Goal: Transaction & Acquisition: Book appointment/travel/reservation

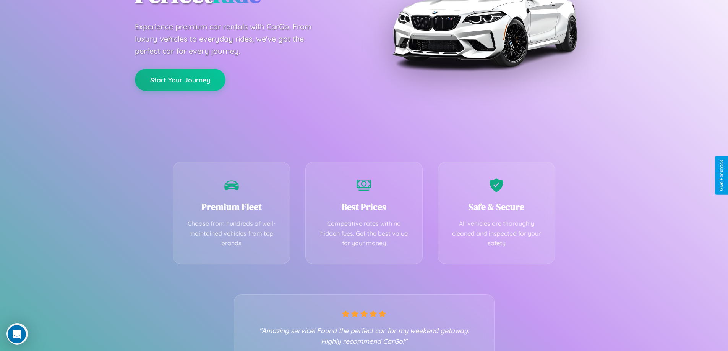
scroll to position [151, 0]
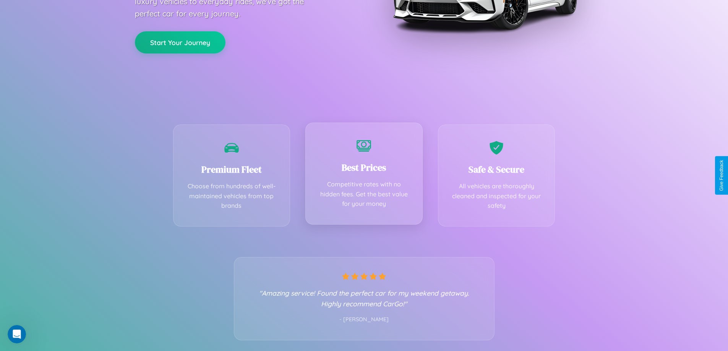
click at [364, 175] on div "Best Prices Competitive rates with no hidden fees. Get the best value for your …" at bounding box center [363, 174] width 117 height 102
click at [180, 42] on button "Start Your Journey" at bounding box center [180, 42] width 91 height 22
click at [180, 41] on button "Start Your Journey" at bounding box center [180, 42] width 91 height 22
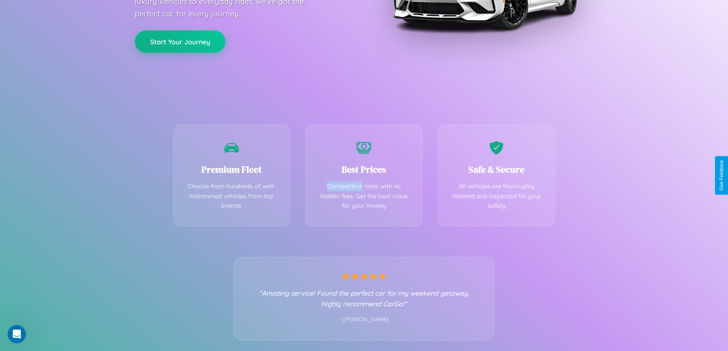
click at [180, 41] on button "Start Your Journey" at bounding box center [180, 42] width 91 height 22
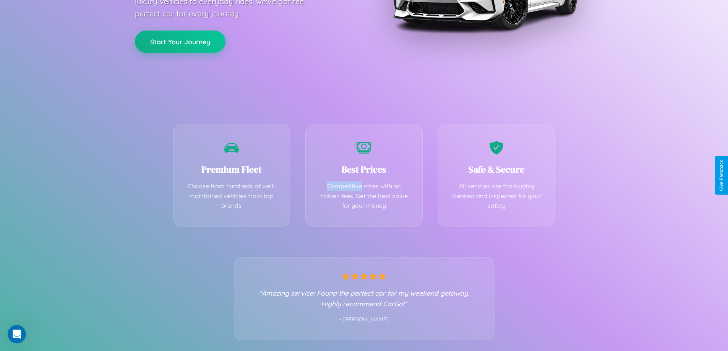
click at [180, 41] on button "Start Your Journey" at bounding box center [180, 42] width 91 height 22
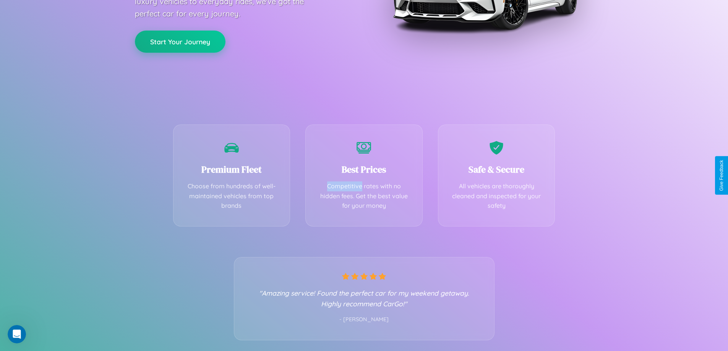
click at [180, 41] on button "Start Your Journey" at bounding box center [180, 42] width 91 height 22
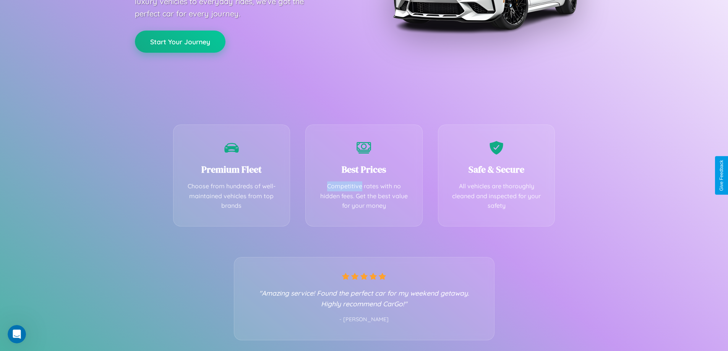
click at [180, 41] on button "Start Your Journey" at bounding box center [180, 42] width 91 height 22
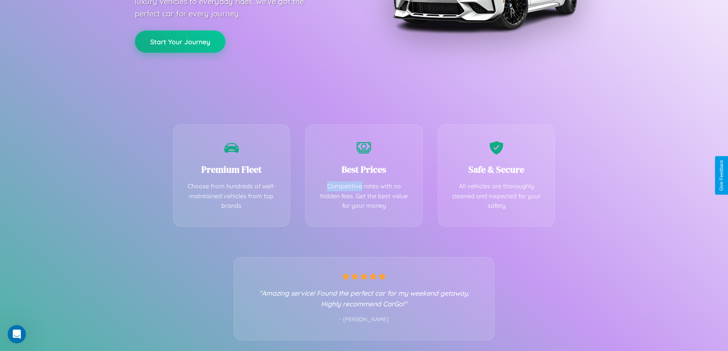
click at [180, 41] on button "Start Your Journey" at bounding box center [180, 42] width 91 height 22
